Goal: Information Seeking & Learning: Check status

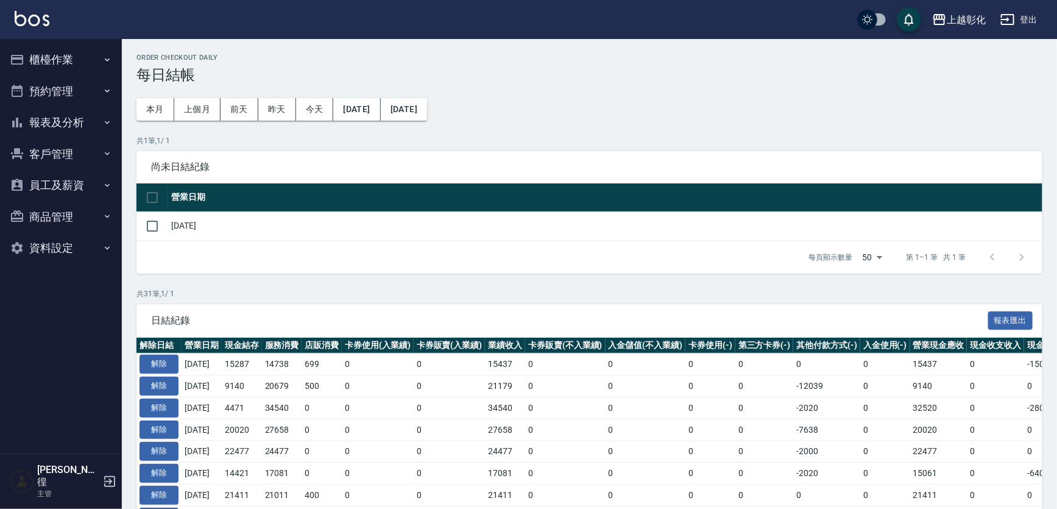
click at [59, 65] on button "櫃檯作業" at bounding box center [61, 60] width 112 height 32
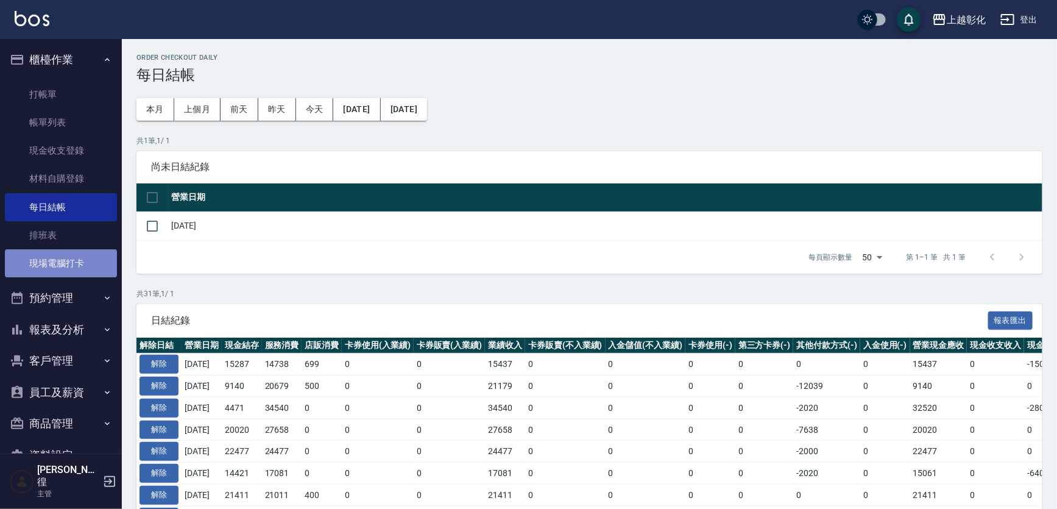
click at [62, 258] on link "現場電腦打卡" at bounding box center [61, 263] width 112 height 28
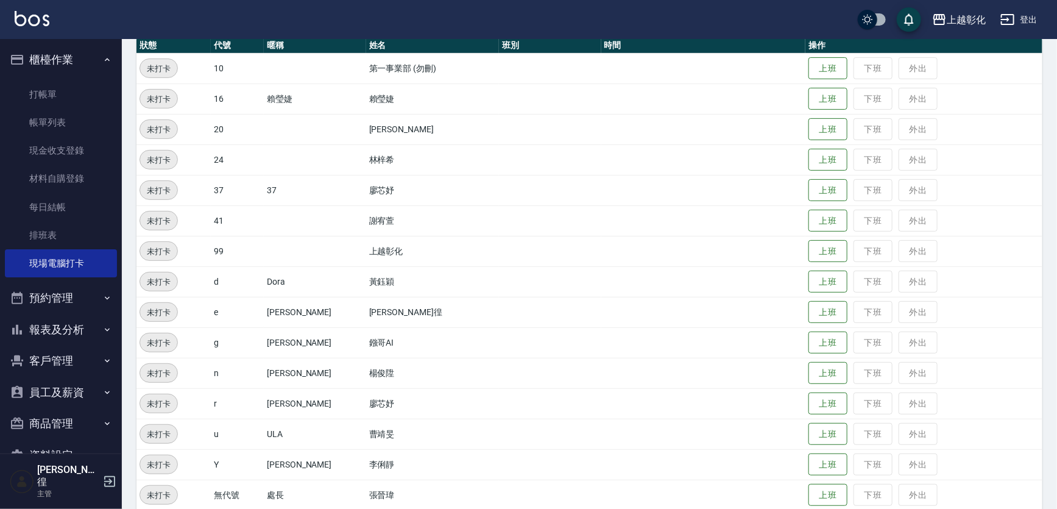
scroll to position [159, 0]
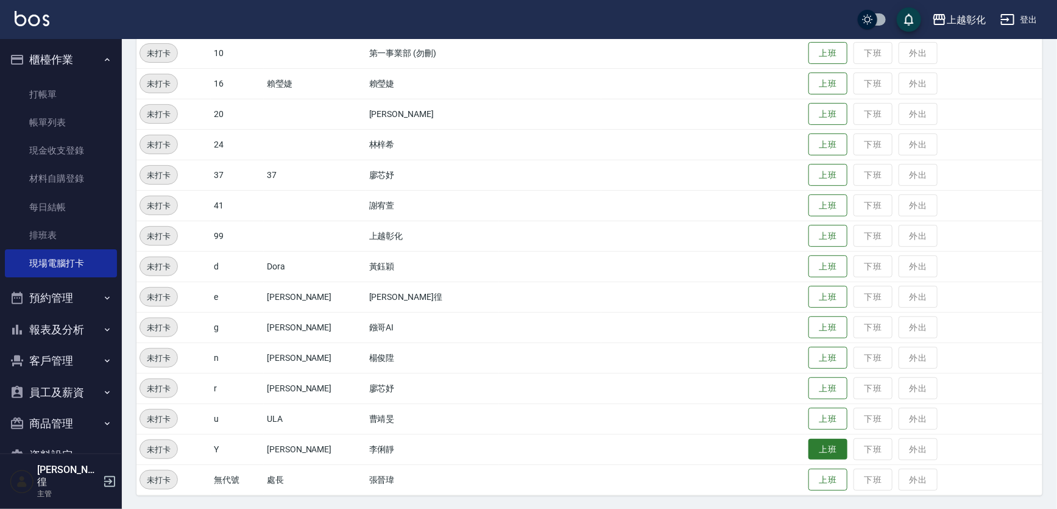
click at [824, 453] on button "上班" at bounding box center [827, 449] width 39 height 21
click at [823, 202] on button "上班" at bounding box center [827, 205] width 39 height 21
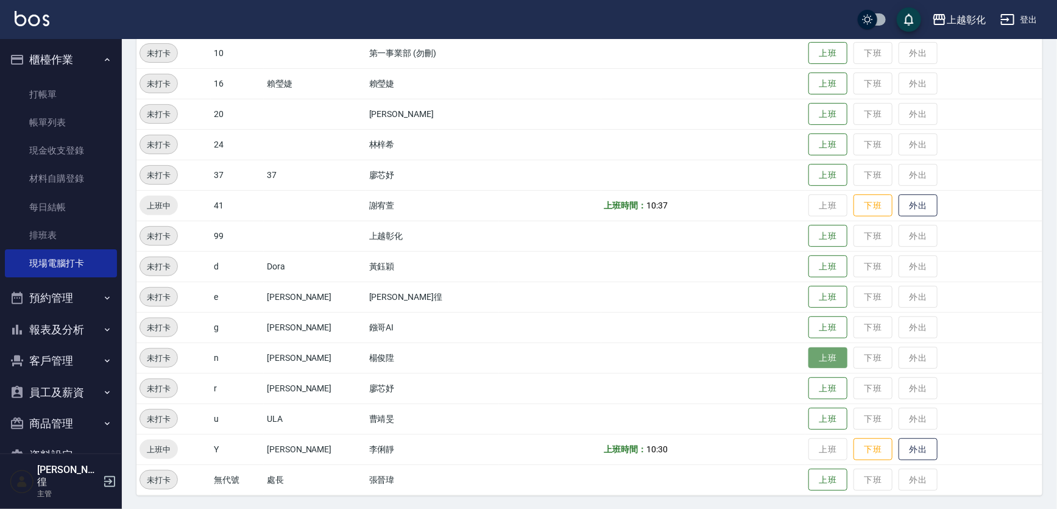
click at [839, 354] on button "上班" at bounding box center [827, 357] width 39 height 21
click at [828, 83] on button "上班" at bounding box center [827, 83] width 39 height 21
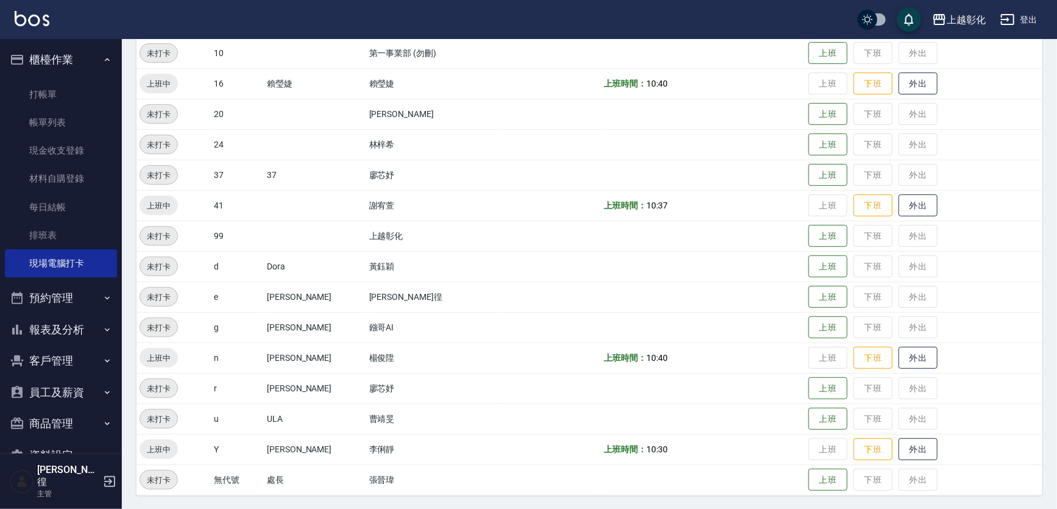
click at [85, 325] on button "報表及分析" at bounding box center [61, 330] width 112 height 32
click at [57, 415] on link "互助日報表" at bounding box center [61, 420] width 112 height 28
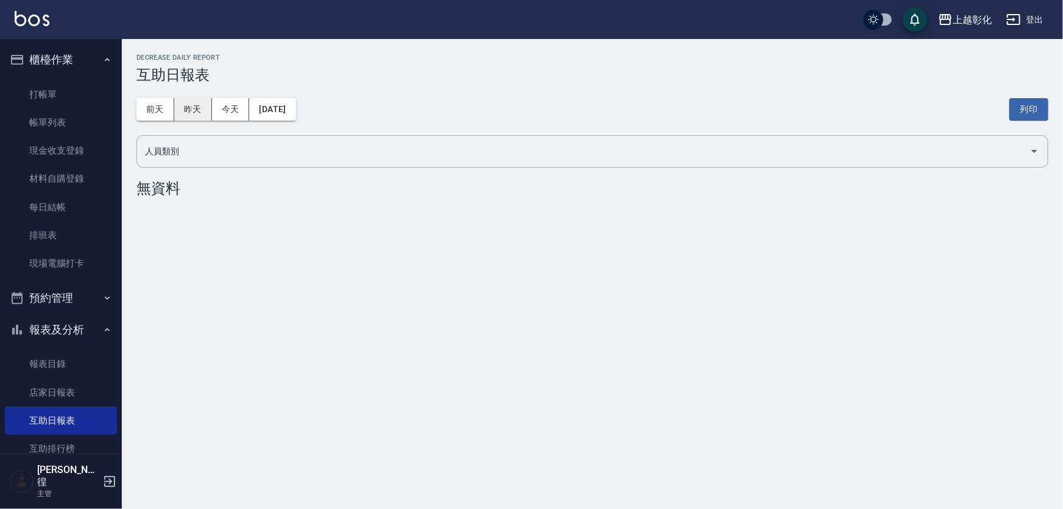
click at [190, 113] on button "昨天" at bounding box center [193, 109] width 38 height 23
drag, startPoint x: 131, startPoint y: 100, endPoint x: 146, endPoint y: 100, distance: 14.6
click at [134, 100] on div "上越彰化 [DATE] 互助日報表 列印時間： [DATE][PHONE_NUMBER]:07 Decrease Daily Report 互助日報表 [DA…" at bounding box center [592, 154] width 941 height 231
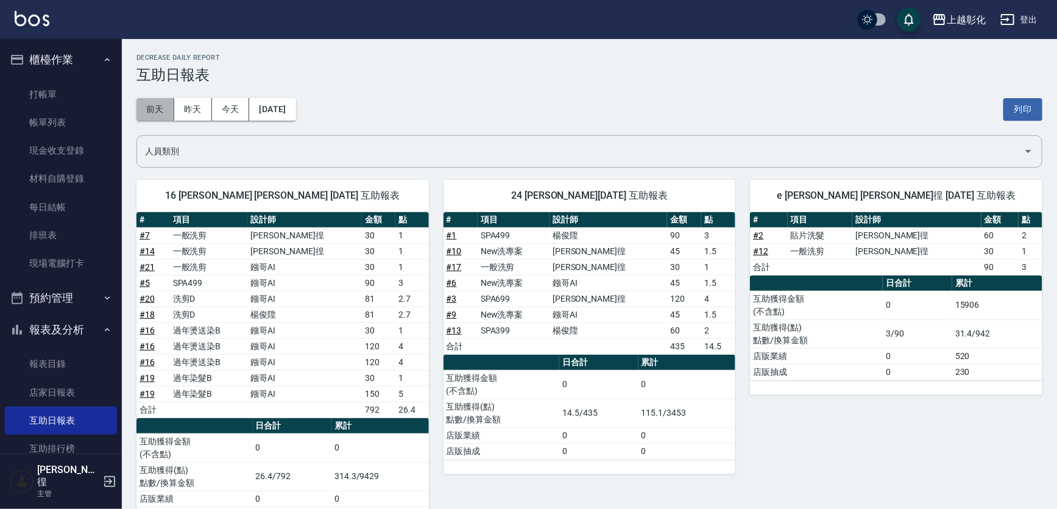
click at [146, 100] on button "前天" at bounding box center [155, 109] width 38 height 23
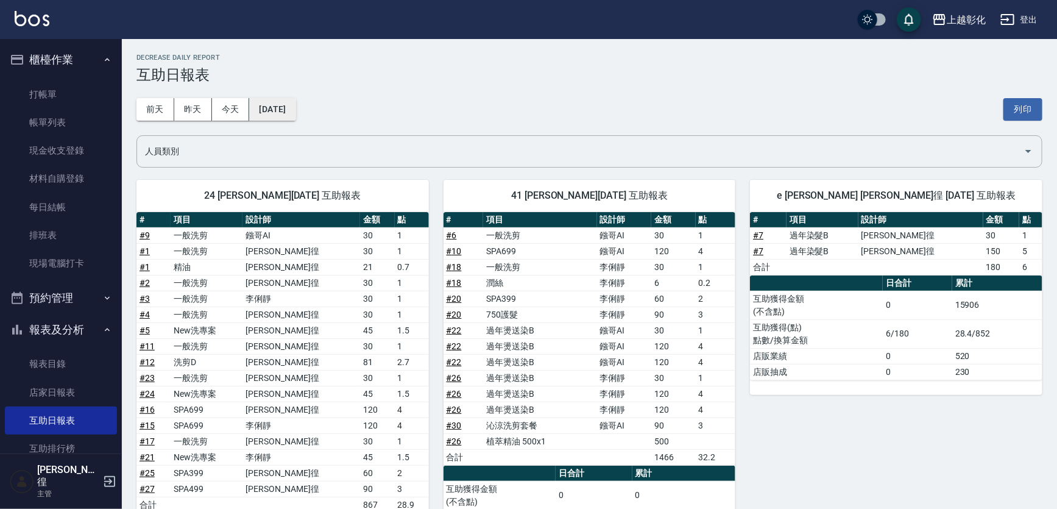
click at [295, 116] on button "[DATE]" at bounding box center [272, 109] width 46 height 23
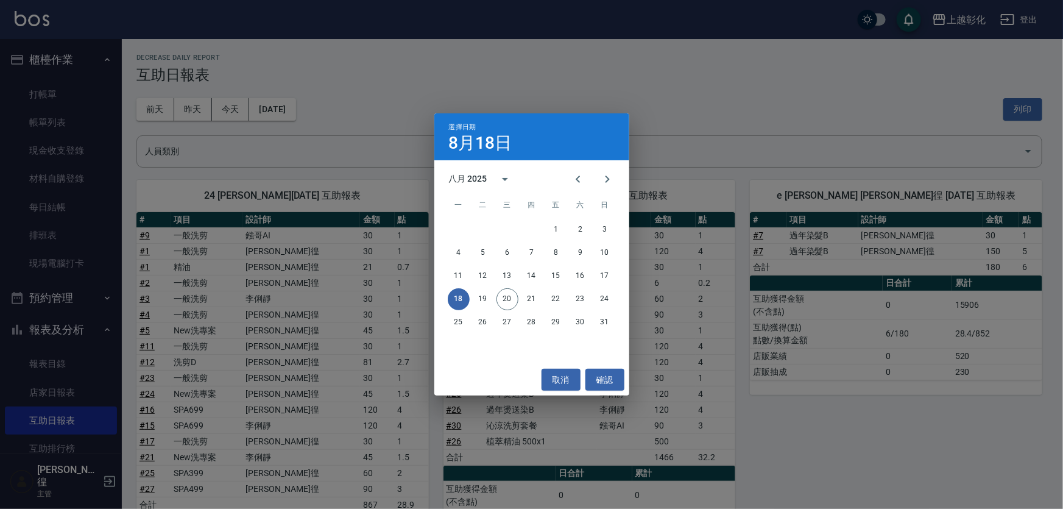
click at [653, 102] on div "選擇日期 8月18日 八月 2025 一 二 三 四 五 六 日 1 2 3 4 5 6 7 8 9 10 11 12 13 14 15 16 17 18 1…" at bounding box center [531, 254] width 1063 height 509
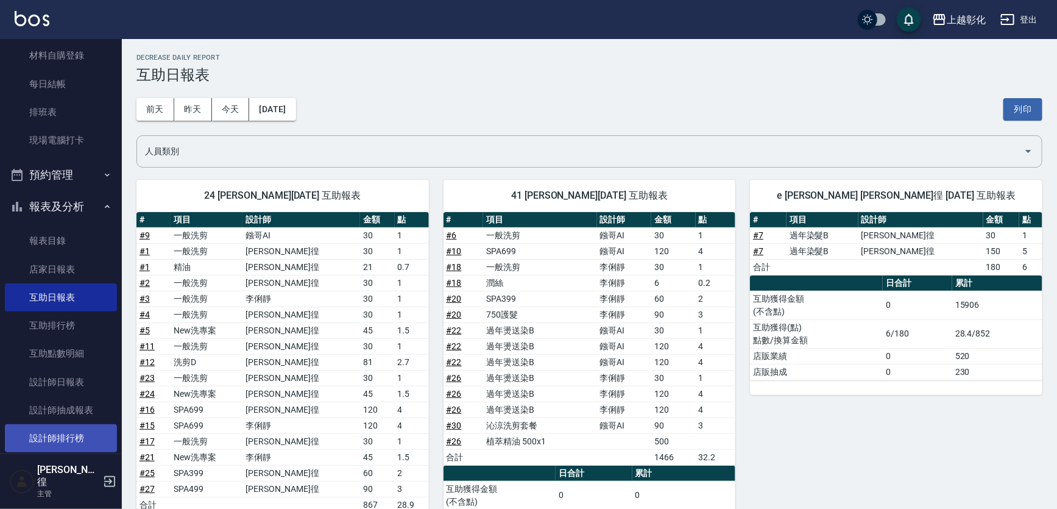
scroll to position [166, 0]
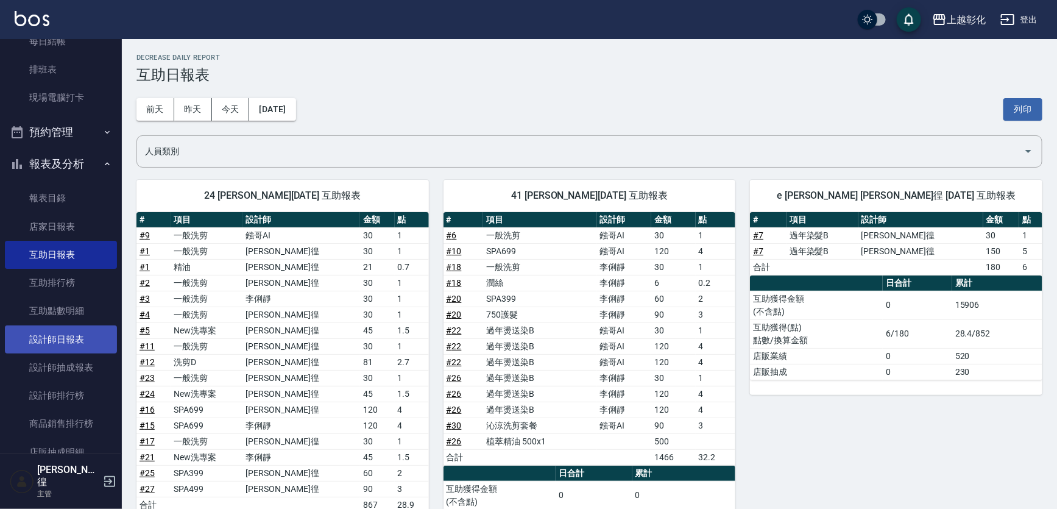
click at [74, 343] on link "設計師日報表" at bounding box center [61, 339] width 112 height 28
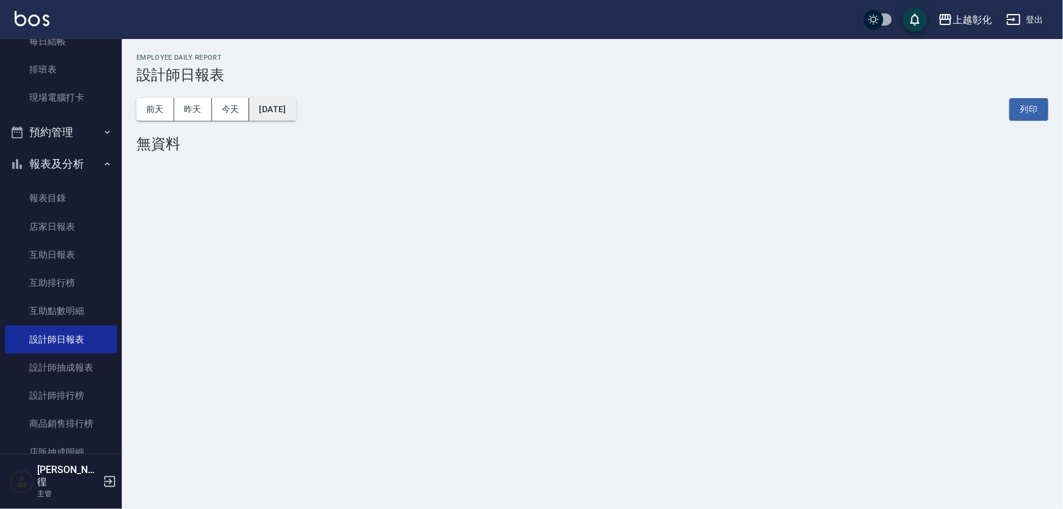
click at [295, 104] on button "[DATE]" at bounding box center [272, 109] width 46 height 23
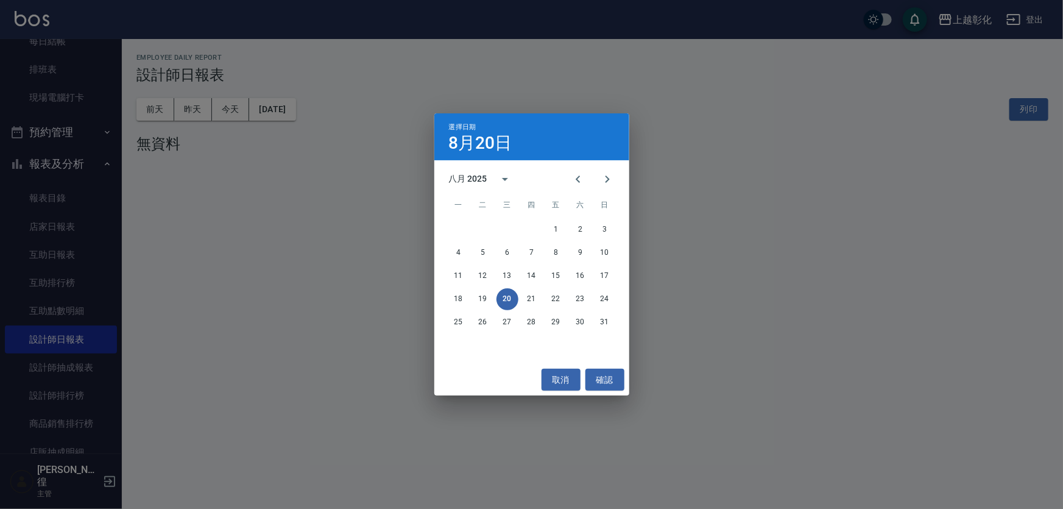
click at [261, 144] on div "選擇日期 8月20日 八月 2025 一 二 三 四 五 六 日 1 2 3 4 5 6 7 8 9 10 11 12 13 14 15 16 17 18 1…" at bounding box center [531, 254] width 1063 height 509
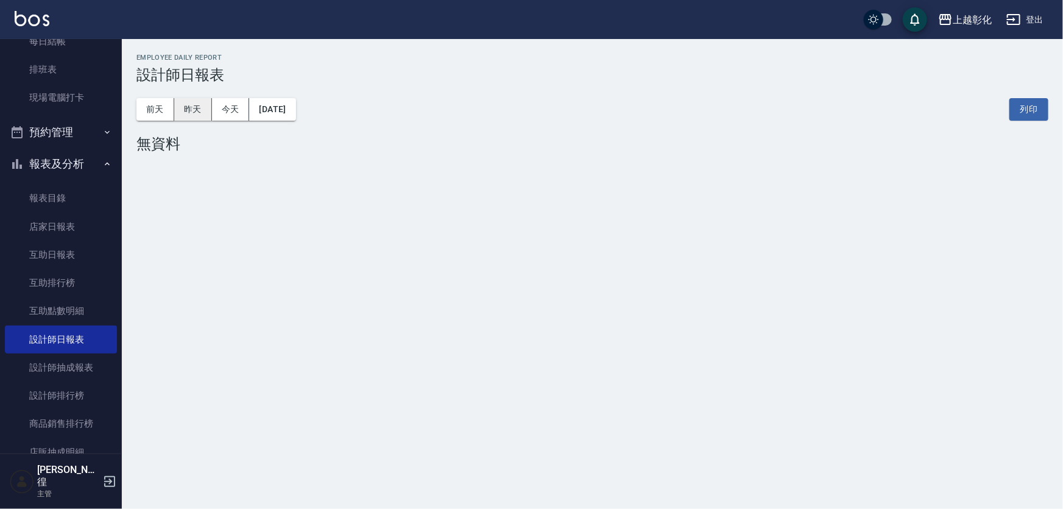
click at [178, 105] on button "昨天" at bounding box center [193, 109] width 38 height 23
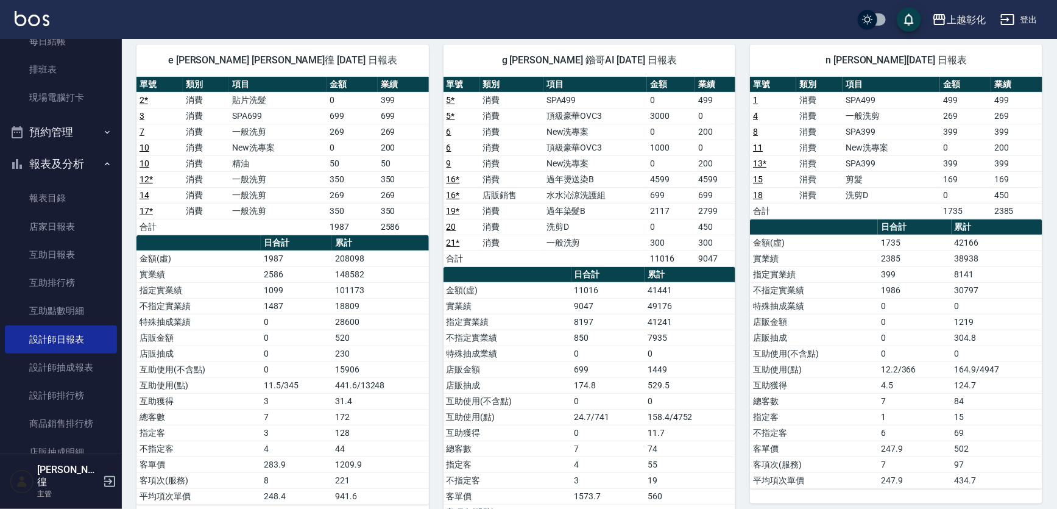
scroll to position [33, 0]
